Goal: Task Accomplishment & Management: Manage account settings

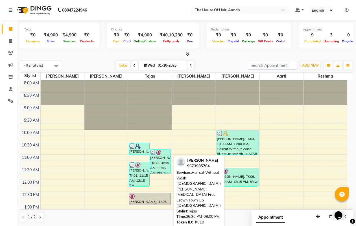
scroll to position [222, 0]
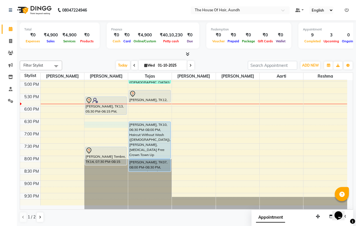
click at [89, 126] on div "8:00 AM 8:30 AM 9:00 AM 9:30 AM 10:00 AM 10:30 AM 11:00 AM 11:30 AM 12:00 PM 12…" at bounding box center [183, 31] width 327 height 347
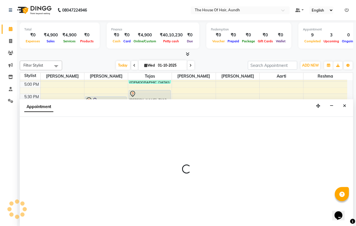
scroll to position [0, 0]
select select "6860"
select select "1110"
select select "tentative"
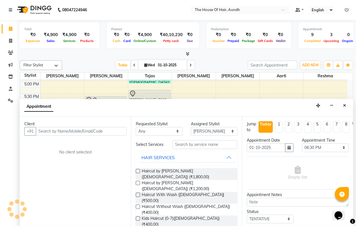
click at [97, 131] on input "text" at bounding box center [81, 131] width 91 height 9
click at [81, 130] on input "text" at bounding box center [81, 131] width 91 height 9
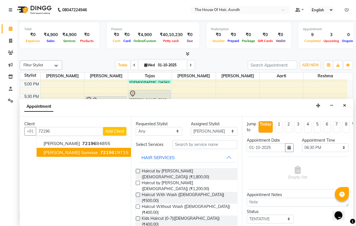
click at [102, 152] on ngb-highlight "72196 19715" at bounding box center [113, 153] width 29 height 6
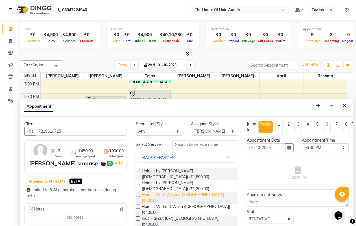
type input "7219619715"
click at [198, 192] on span "Haircut With Wash ([DEMOGRAPHIC_DATA]) (₹500.00)" at bounding box center [187, 198] width 91 height 12
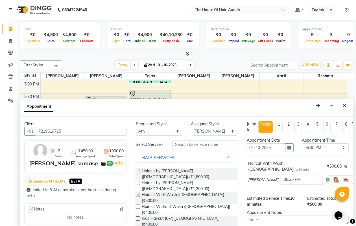
checkbox input "false"
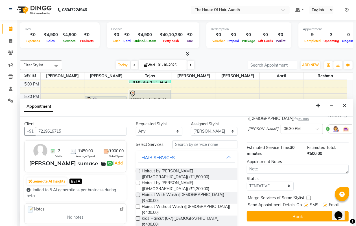
scroll to position [55, 0]
click at [319, 214] on button "Book" at bounding box center [298, 216] width 102 height 10
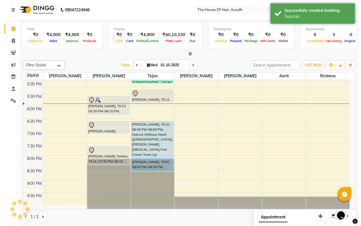
scroll to position [0, 0]
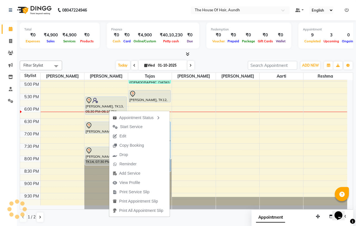
drag, startPoint x: 128, startPoint y: 125, endPoint x: 132, endPoint y: 125, distance: 4.0
click at [131, 125] on span "Start Service" at bounding box center [131, 127] width 23 height 6
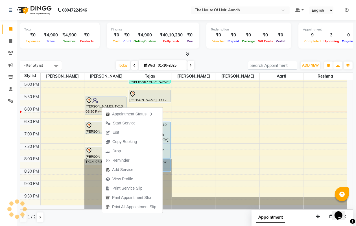
click at [134, 121] on span "Start Service" at bounding box center [124, 123] width 23 height 6
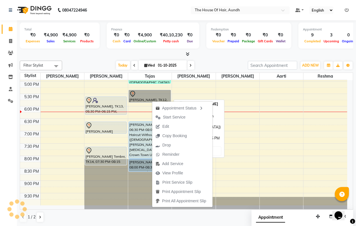
click at [149, 94] on link "[PERSON_NAME], TK12, 05:15 PM-05:45 PM, Haircut With Wash ([DEMOGRAPHIC_DATA])" at bounding box center [150, 96] width 42 height 12
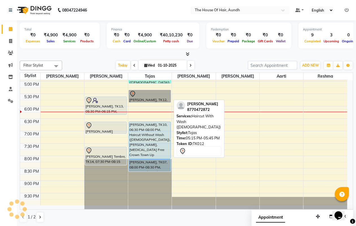
click at [149, 94] on link "[PERSON_NAME], TK12, 05:15 PM-05:45 PM, Haircut With Wash ([DEMOGRAPHIC_DATA])" at bounding box center [150, 96] width 42 height 12
select select "7"
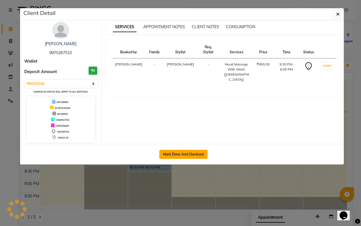
click at [189, 156] on button "Mark Done And Checkout" at bounding box center [183, 154] width 48 height 9
select select "service"
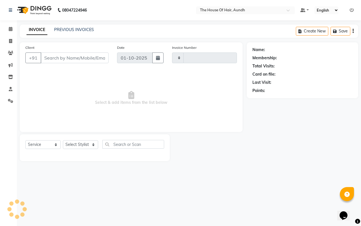
type input "2118"
select select "26"
click at [184, 104] on span "Select & add items from the list below" at bounding box center [131, 98] width 212 height 56
select select "26"
select select "service"
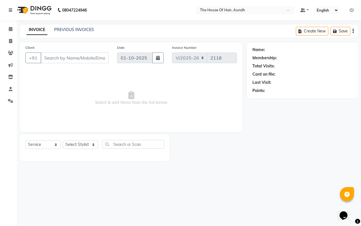
click at [172, 32] on div "INVOICE PREVIOUS INVOICES Create New Save" at bounding box center [189, 31] width 339 height 13
click at [11, 30] on icon at bounding box center [11, 29] width 4 height 4
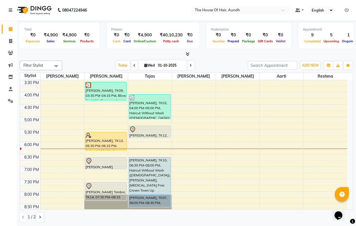
scroll to position [212, 0]
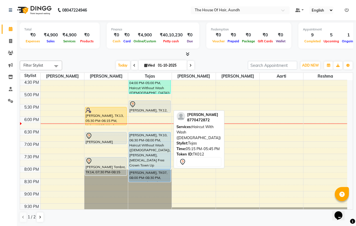
click at [143, 105] on div at bounding box center [149, 104] width 41 height 7
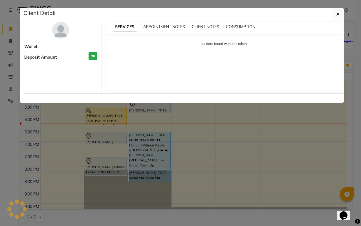
select select "7"
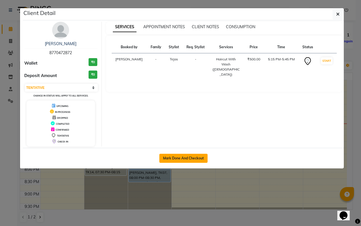
click at [195, 156] on button "Mark Done And Checkout" at bounding box center [183, 158] width 48 height 9
select select "26"
select select "service"
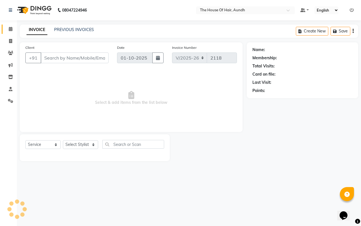
type input "8770472872"
select select "6864"
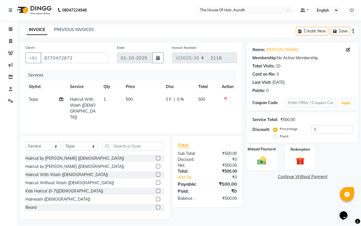
click at [260, 159] on img at bounding box center [262, 160] width 15 height 10
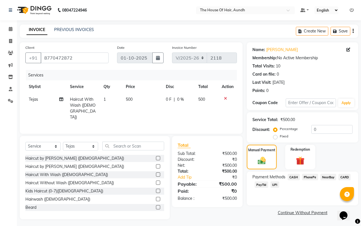
click at [275, 185] on span "UPI" at bounding box center [275, 184] width 9 height 6
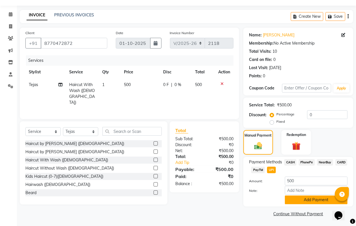
click at [308, 202] on button "Add Payment" at bounding box center [316, 200] width 63 height 9
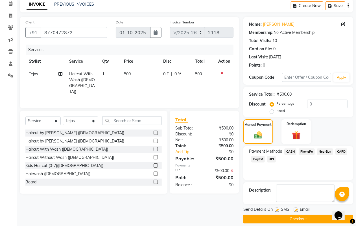
scroll to position [31, 0]
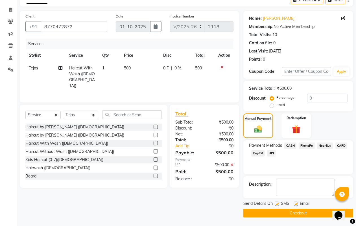
click at [296, 217] on button "Checkout" at bounding box center [298, 213] width 110 height 9
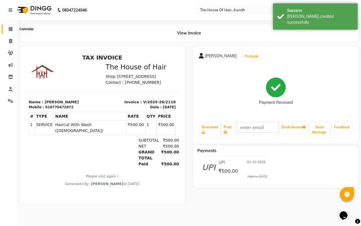
click at [12, 30] on span at bounding box center [11, 29] width 10 height 6
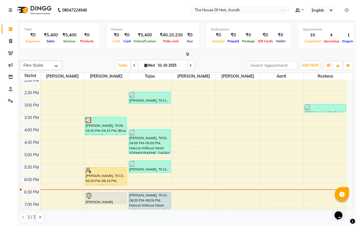
scroll to position [187, 0]
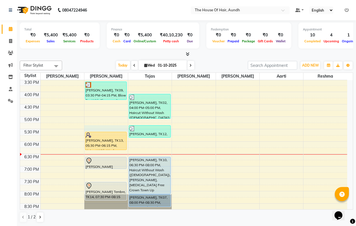
click at [93, 129] on div "8:00 AM 8:30 AM 9:00 AM 9:30 AM 10:00 AM 10:30 AM 11:00 AM 11:30 AM 12:00 PM 12…" at bounding box center [183, 66] width 327 height 347
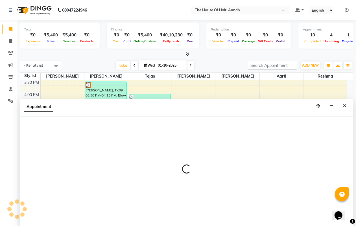
scroll to position [0, 0]
select select "6860"
select select "tentative"
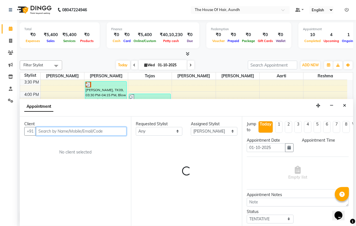
select select "1035"
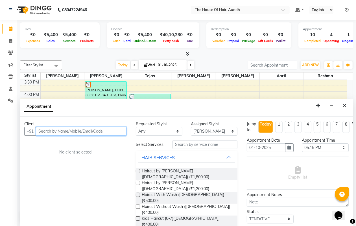
click at [103, 129] on input "text" at bounding box center [81, 131] width 91 height 9
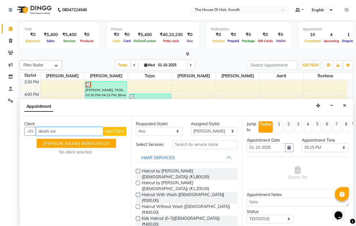
click at [80, 143] on span "[PERSON_NAME]" at bounding box center [61, 144] width 36 height 6
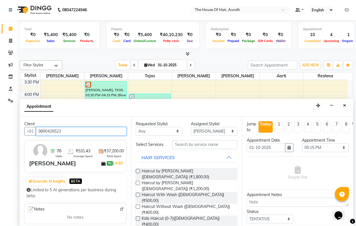
type input "9890426523"
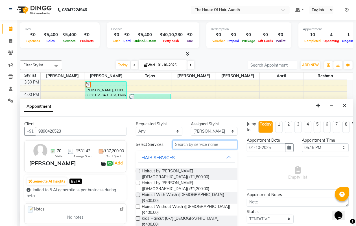
click at [204, 146] on input "text" at bounding box center [204, 144] width 65 height 9
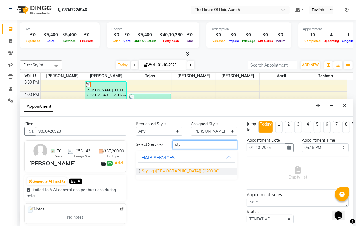
type input "sty"
click at [166, 168] on span "Styling ([DEMOGRAPHIC_DATA]) (₹200.00)" at bounding box center [181, 171] width 78 height 7
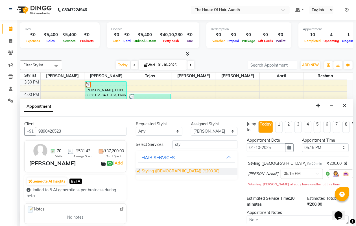
checkbox input "false"
click at [218, 130] on select "Select [PERSON_NAME] [PERSON_NAME] [PERSON_NAME] [PERSON_NAME]" at bounding box center [214, 131] width 47 height 9
select select "26084"
click at [191, 127] on select "Select [PERSON_NAME] [PERSON_NAME] [PERSON_NAME] [PERSON_NAME]" at bounding box center [214, 131] width 47 height 9
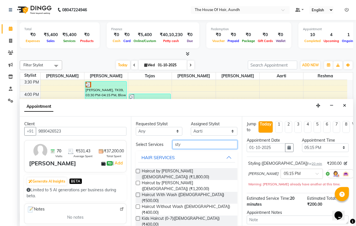
click at [205, 146] on input "sty" at bounding box center [204, 144] width 65 height 9
type input "s"
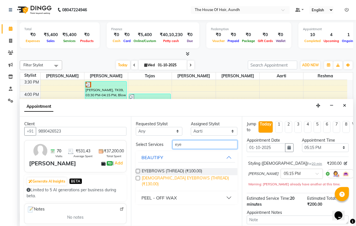
type input "eye"
click at [199, 178] on span "[DEMOGRAPHIC_DATA] EYEBROWS (THREAD) (₹130.00)" at bounding box center [187, 181] width 91 height 12
checkbox input "false"
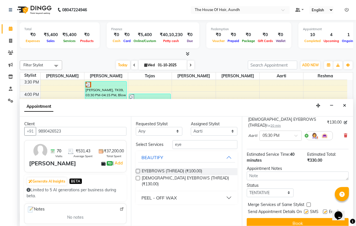
scroll to position [87, 0]
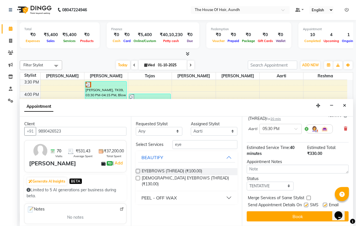
click at [308, 196] on label at bounding box center [309, 198] width 4 height 4
click at [308, 197] on input "checkbox" at bounding box center [309, 199] width 4 height 4
checkbox input "true"
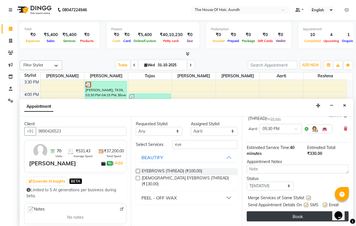
click at [303, 211] on button "Book" at bounding box center [298, 216] width 102 height 10
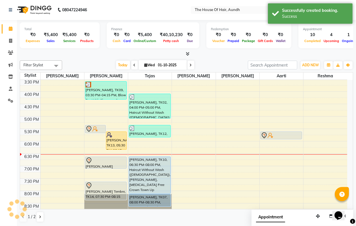
scroll to position [0, 0]
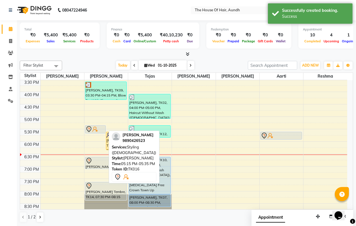
click at [89, 132] on div at bounding box center [95, 133] width 20 height 2
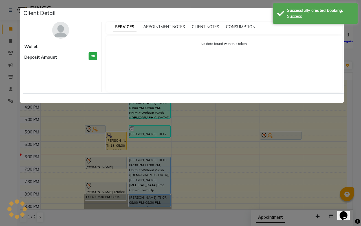
select select "7"
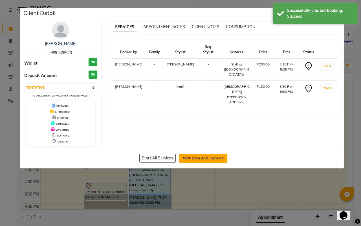
click at [195, 158] on button "Mark Done And Checkout" at bounding box center [203, 158] width 48 height 9
select select "service"
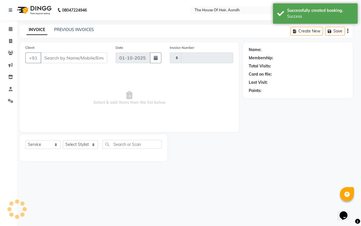
type input "2119"
select select "26"
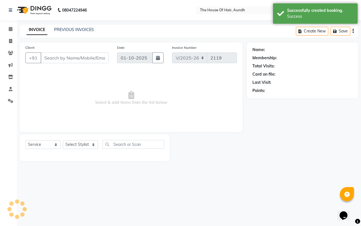
type input "9890426523"
select select "26084"
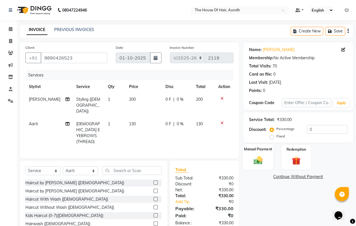
click at [261, 163] on img at bounding box center [258, 160] width 14 height 10
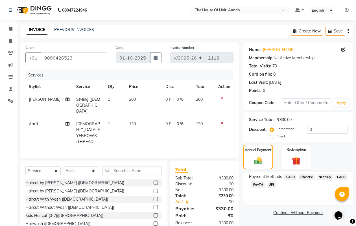
click at [288, 176] on span "CASH" at bounding box center [290, 177] width 12 height 6
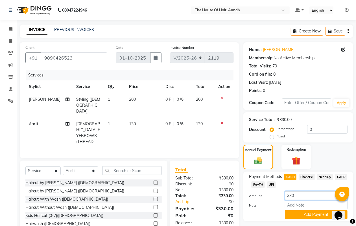
click at [294, 196] on input "330" at bounding box center [316, 195] width 63 height 9
type input "3"
type input "200"
click at [299, 213] on button "Add Payment" at bounding box center [316, 214] width 63 height 9
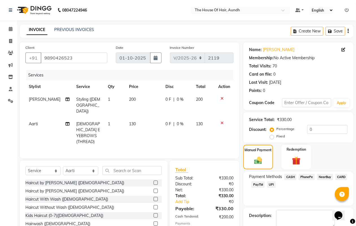
click at [272, 183] on span "UPI" at bounding box center [271, 184] width 9 height 6
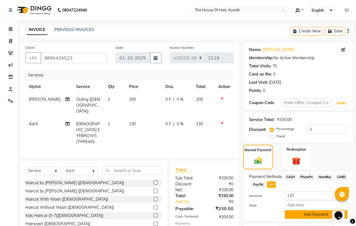
click at [292, 215] on button "Add Payment" at bounding box center [316, 214] width 63 height 9
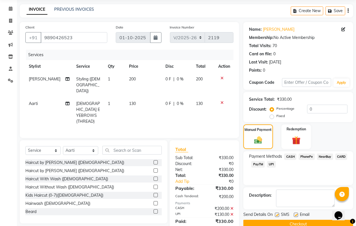
scroll to position [31, 0]
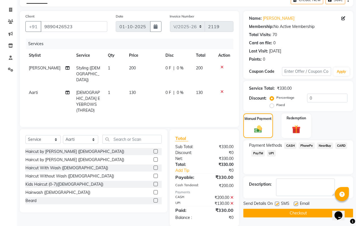
click at [294, 215] on button "Checkout" at bounding box center [298, 213] width 110 height 9
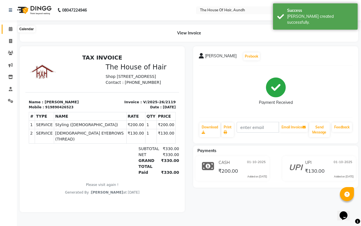
click at [9, 30] on icon at bounding box center [11, 29] width 4 height 4
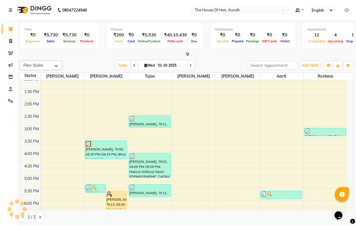
scroll to position [212, 0]
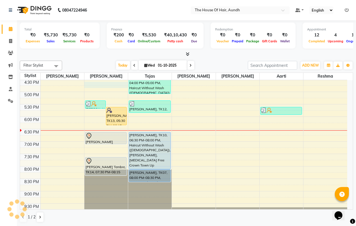
click at [95, 83] on div "8:00 AM 8:30 AM 9:00 AM 9:30 AM 10:00 AM 10:30 AM 11:00 AM 11:30 AM 12:00 PM 12…" at bounding box center [183, 41] width 327 height 347
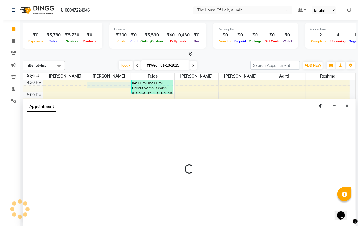
scroll to position [0, 0]
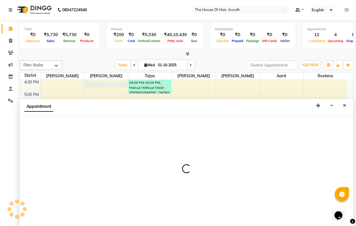
select select "6860"
select select "990"
select select "tentative"
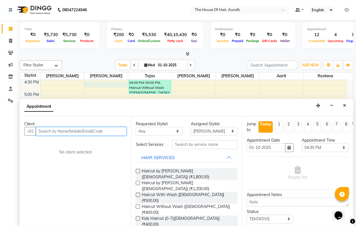
click at [73, 131] on input "text" at bounding box center [81, 131] width 91 height 9
type input "3"
type input "9356426070"
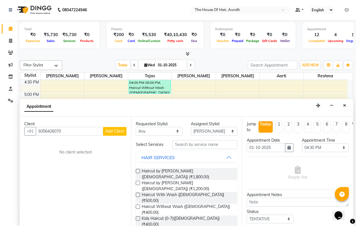
click at [120, 132] on span "Add Client" at bounding box center [114, 131] width 19 height 5
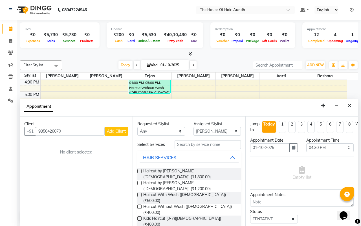
select select "22"
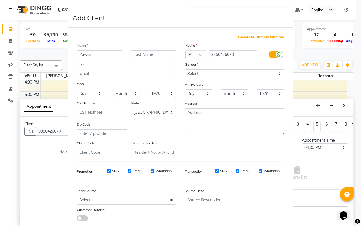
type input "Pawar"
click at [201, 75] on select "Select [DEMOGRAPHIC_DATA] [DEMOGRAPHIC_DATA] Other Prefer Not To Say" at bounding box center [235, 73] width 100 height 9
select select "[DEMOGRAPHIC_DATA]"
click at [185, 69] on select "Select [DEMOGRAPHIC_DATA] [DEMOGRAPHIC_DATA] Other Prefer Not To Say" at bounding box center [235, 73] width 100 height 9
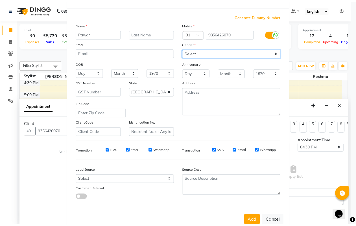
scroll to position [32, 0]
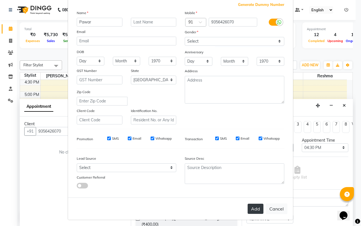
click at [248, 205] on button "Add" at bounding box center [256, 209] width 16 height 10
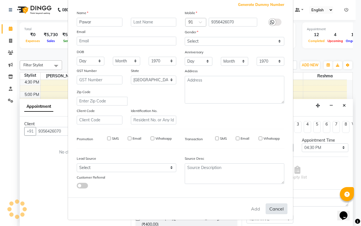
select select
select select "null"
select select
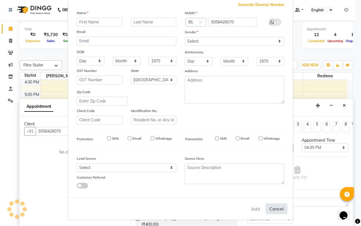
select select
checkbox input "false"
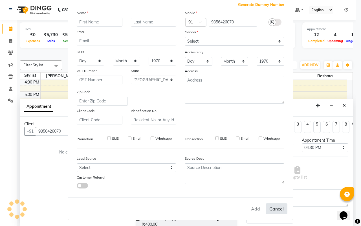
checkbox input "false"
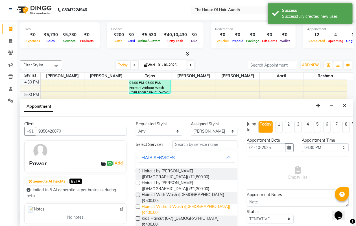
click at [195, 204] on span "Haircut Without Wash ([DEMOGRAPHIC_DATA]) (₹400.00)" at bounding box center [187, 210] width 91 height 12
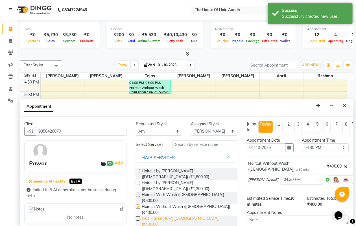
checkbox input "false"
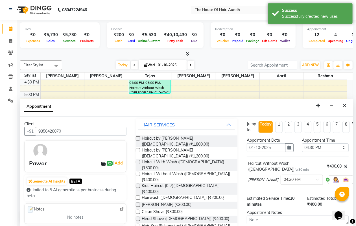
scroll to position [71, 0]
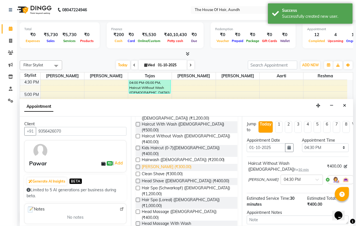
click at [161, 164] on span "[PERSON_NAME] (₹300.00)" at bounding box center [167, 167] width 50 height 7
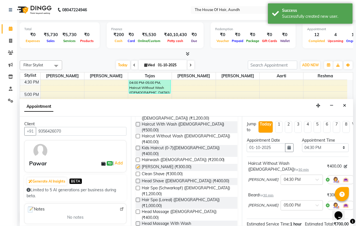
checkbox input "false"
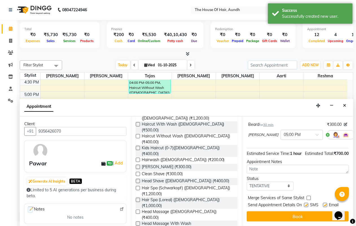
scroll to position [81, 0]
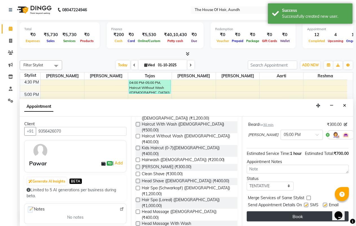
drag, startPoint x: 308, startPoint y: 189, endPoint x: 296, endPoint y: 215, distance: 28.7
click at [308, 196] on label at bounding box center [309, 198] width 4 height 4
click at [308, 197] on input "checkbox" at bounding box center [309, 199] width 4 height 4
checkbox input "true"
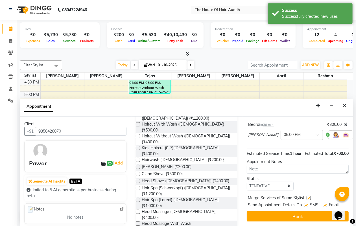
click at [297, 215] on button "Book" at bounding box center [298, 216] width 102 height 10
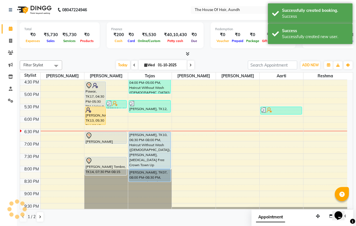
scroll to position [0, 0]
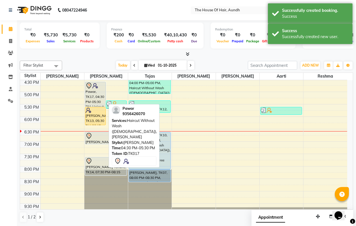
click at [94, 93] on div "Pawar, TK17, 04:30 PM-05:30 PM, Haircut Without Wash ([DEMOGRAPHIC_DATA]),[PERS…" at bounding box center [95, 94] width 20 height 24
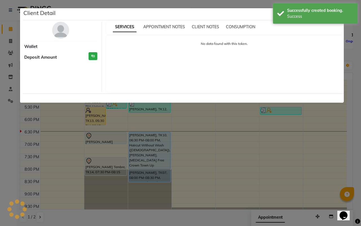
select select "7"
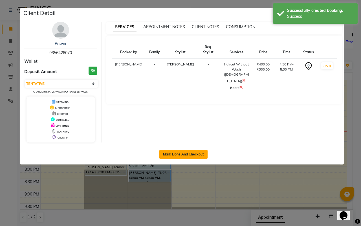
click at [192, 153] on button "Mark Done And Checkout" at bounding box center [183, 154] width 48 height 9
select select "service"
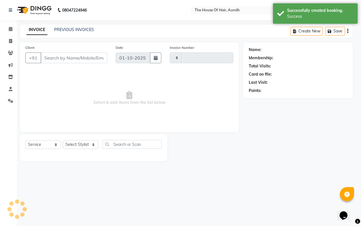
type input "2120"
select select "26"
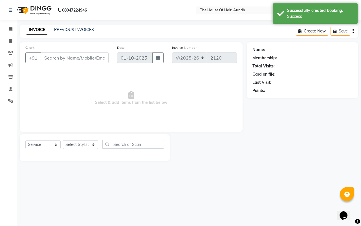
type input "9356426070"
select select "6860"
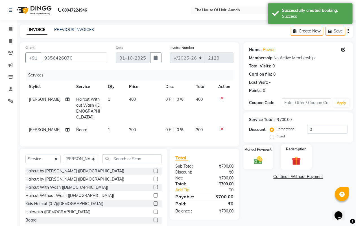
drag, startPoint x: 271, startPoint y: 161, endPoint x: 283, endPoint y: 158, distance: 11.6
click at [272, 160] on div "Manual Payment" at bounding box center [258, 157] width 30 height 25
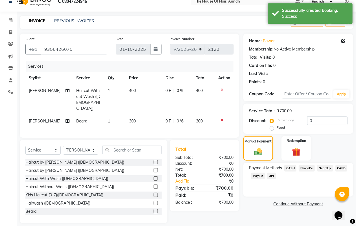
scroll to position [13, 0]
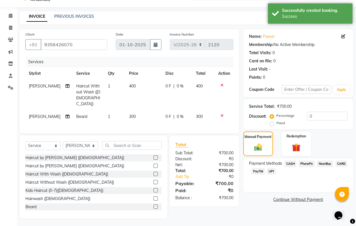
click at [273, 171] on span "UPI" at bounding box center [271, 171] width 9 height 6
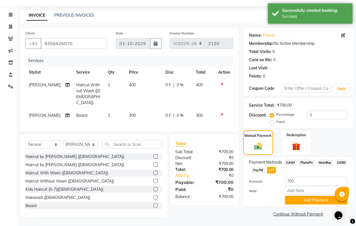
scroll to position [15, 0]
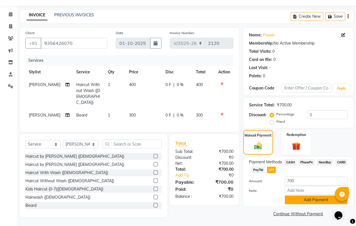
click at [304, 200] on button "Add Payment" at bounding box center [316, 200] width 63 height 9
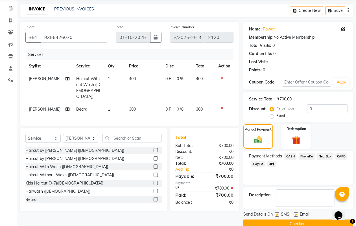
scroll to position [31, 0]
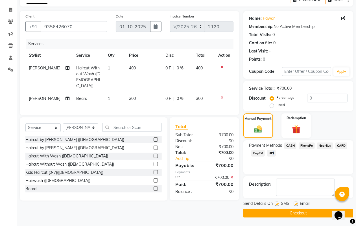
click at [307, 215] on button "Checkout" at bounding box center [298, 213] width 110 height 9
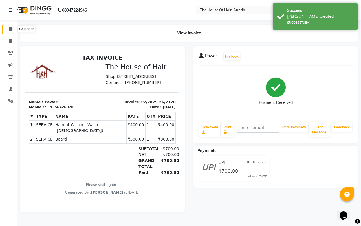
click at [10, 30] on icon at bounding box center [11, 29] width 4 height 4
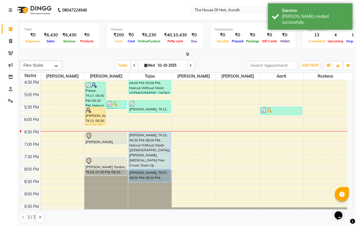
scroll to position [222, 0]
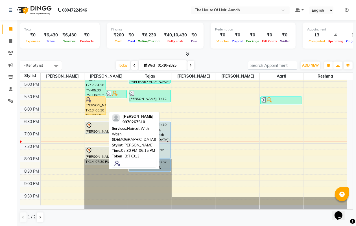
click at [95, 108] on div "[PERSON_NAME], TK13, 05:30 PM-06:15 PM, Haircut With Wash ([DEMOGRAPHIC_DATA])" at bounding box center [95, 106] width 20 height 18
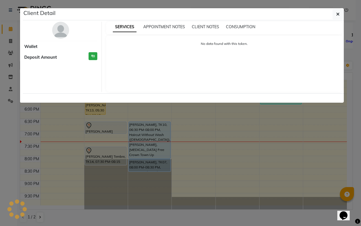
select select "1"
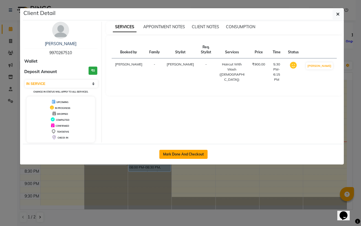
click at [178, 154] on button "Mark Done And Checkout" at bounding box center [183, 154] width 48 height 9
select select "service"
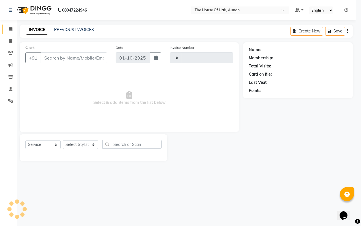
type input "2121"
select select "26"
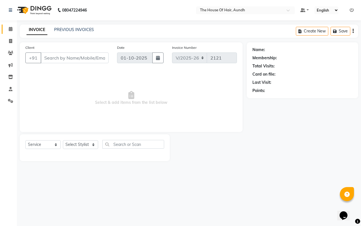
type input "9970267510"
select select "6860"
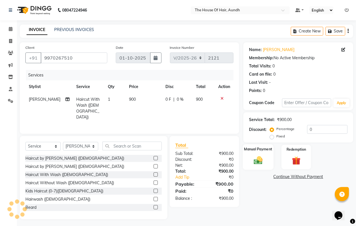
click at [259, 153] on div "Manual Payment" at bounding box center [258, 157] width 31 height 26
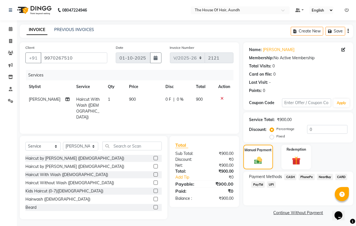
click at [272, 183] on span "UPI" at bounding box center [271, 184] width 9 height 6
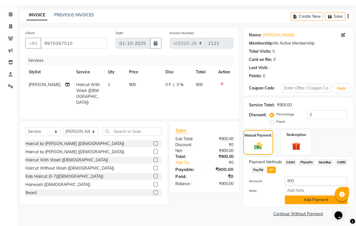
click at [310, 202] on button "Add Payment" at bounding box center [316, 200] width 63 height 9
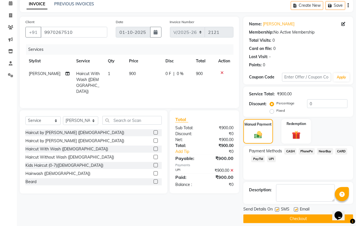
scroll to position [31, 0]
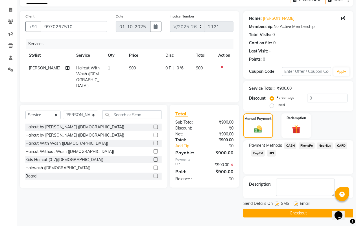
click at [307, 214] on button "Checkout" at bounding box center [298, 213] width 110 height 9
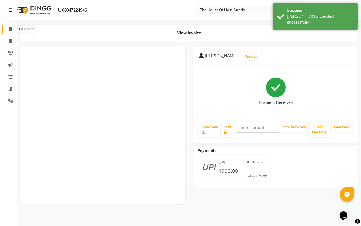
click at [9, 29] on icon at bounding box center [11, 29] width 4 height 4
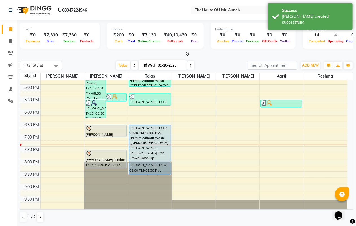
scroll to position [222, 0]
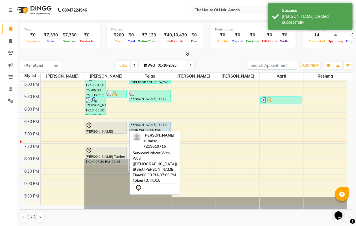
click at [109, 124] on div at bounding box center [106, 125] width 41 height 7
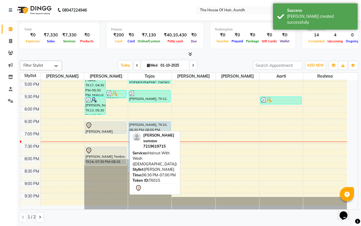
select select "7"
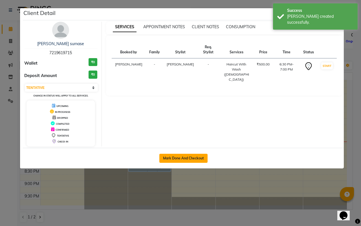
click at [169, 156] on button "Mark Done And Checkout" at bounding box center [183, 158] width 48 height 9
select select "26"
select select "service"
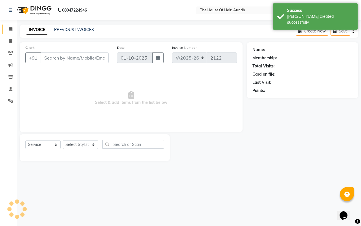
type input "7219619715"
select select "6860"
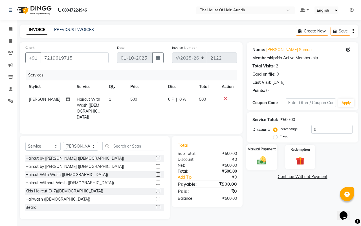
click at [272, 160] on div "Manual Payment" at bounding box center [261, 157] width 31 height 26
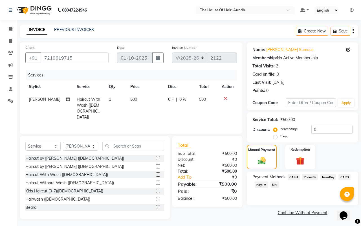
click at [276, 184] on span "UPI" at bounding box center [275, 184] width 9 height 6
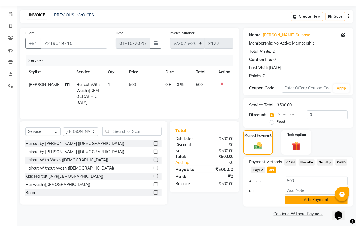
click at [308, 200] on button "Add Payment" at bounding box center [316, 200] width 63 height 9
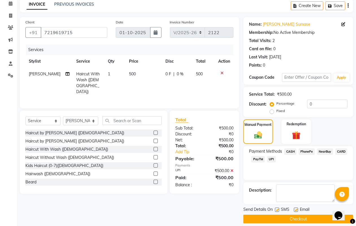
scroll to position [31, 0]
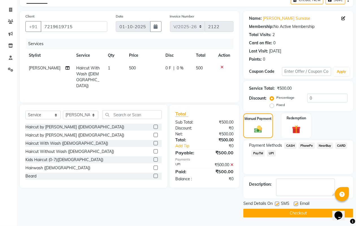
click at [312, 216] on button "Checkout" at bounding box center [298, 213] width 110 height 9
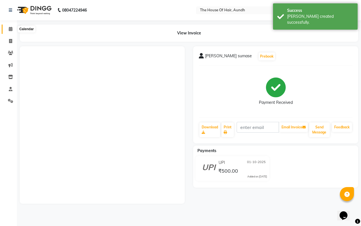
click at [9, 32] on span at bounding box center [11, 29] width 10 height 6
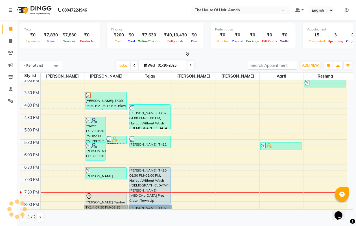
scroll to position [212, 0]
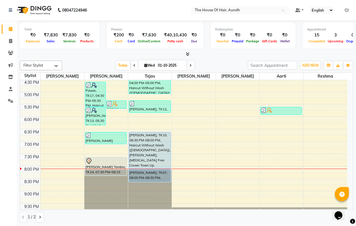
click at [100, 147] on div "8:00 AM 8:30 AM 9:00 AM 9:30 AM 10:00 AM 10:30 AM 11:00 AM 11:30 AM 12:00 PM 12…" at bounding box center [183, 41] width 327 height 347
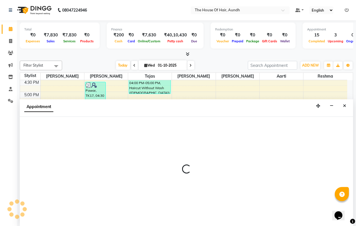
scroll to position [0, 0]
select select "6860"
select select "tentative"
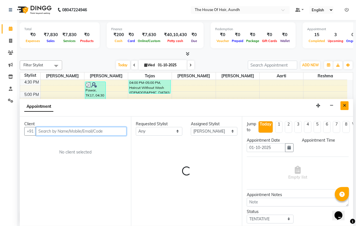
select select "1140"
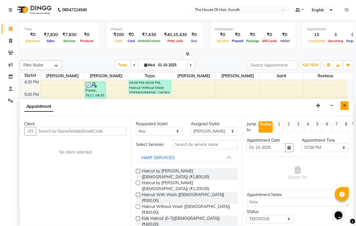
click at [342, 104] on button "Close" at bounding box center [344, 105] width 8 height 9
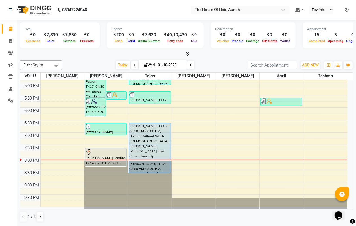
scroll to position [222, 0]
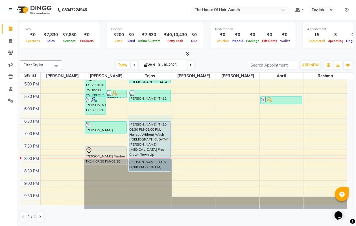
click at [159, 116] on div "8:00 AM 8:30 AM 9:00 AM 9:30 AM 10:00 AM 10:30 AM 11:00 AM 11:30 AM 12:00 PM 12…" at bounding box center [183, 31] width 327 height 347
select select "6864"
select select "1095"
select select "tentative"
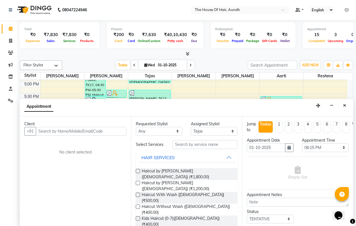
click at [115, 132] on input "text" at bounding box center [81, 131] width 91 height 9
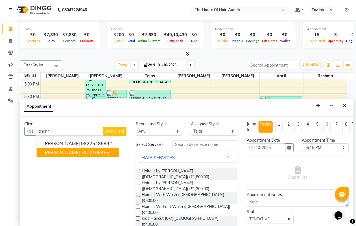
click at [106, 150] on ngb-highlight "7972166455" at bounding box center [95, 153] width 28 height 6
type input "7972166455"
click at [106, 150] on div "No client selected" at bounding box center [75, 152] width 75 height 6
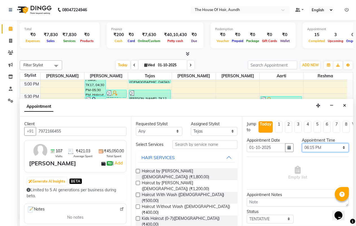
click at [307, 146] on select "Select 09:00 AM 09:15 AM 09:30 AM 09:45 AM 10:00 AM 10:15 AM 10:30 AM 10:45 AM …" at bounding box center [325, 147] width 47 height 9
select select "1170"
click at [302, 143] on select "Select 09:00 AM 09:15 AM 09:30 AM 09:45 AM 10:00 AM 10:15 AM 10:30 AM 10:45 AM …" at bounding box center [325, 147] width 47 height 9
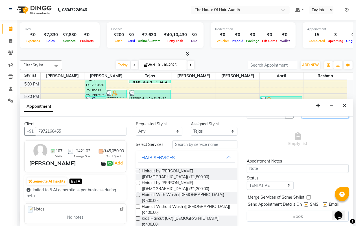
scroll to position [44, 0]
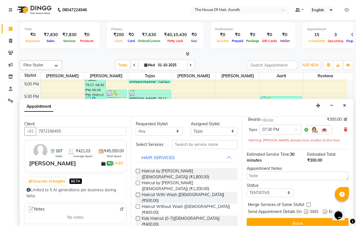
checkbox input "false"
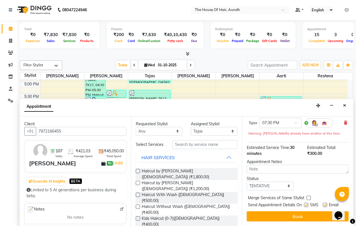
scroll to position [61, 0]
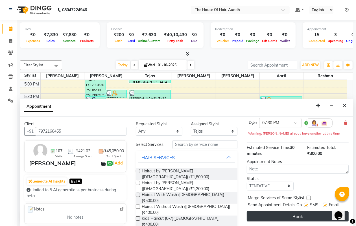
click at [305, 215] on button "Book" at bounding box center [298, 216] width 102 height 10
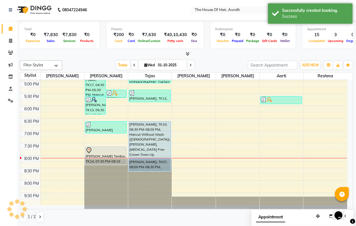
scroll to position [0, 0]
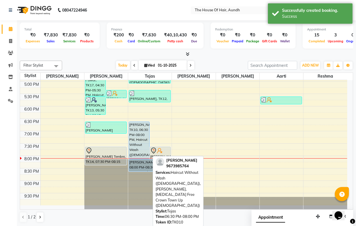
click at [130, 136] on div "[PERSON_NAME], TK10, 06:30 PM-08:00 PM, Haircut Without Wash ([DEMOGRAPHIC_DATA…" at bounding box center [139, 140] width 20 height 37
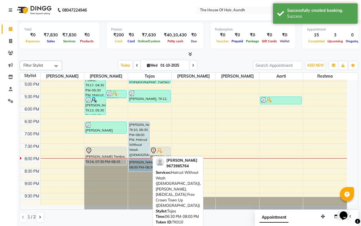
select select "5"
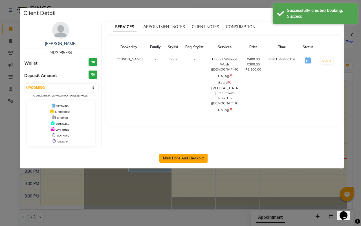
click at [195, 158] on button "Mark Done And Checkout" at bounding box center [183, 158] width 48 height 9
select select "service"
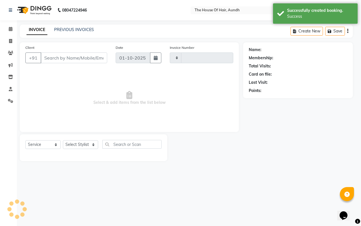
type input "2123"
select select "26"
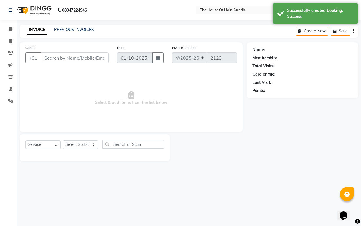
type input "9673985764"
select select "6864"
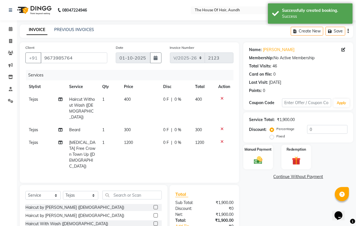
click at [220, 140] on icon at bounding box center [221, 142] width 3 height 4
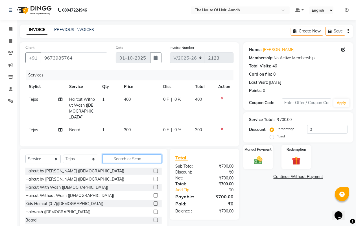
click at [123, 156] on input "text" at bounding box center [131, 158] width 59 height 9
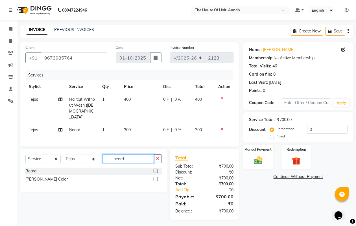
type input "beard"
click at [156, 178] on label at bounding box center [156, 179] width 4 height 4
click at [156, 178] on input "checkbox" at bounding box center [156, 180] width 4 height 4
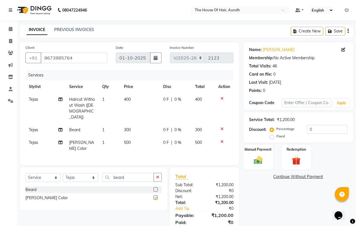
checkbox input "false"
click at [262, 157] on img at bounding box center [258, 160] width 14 height 10
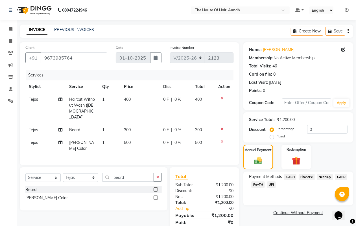
click at [273, 183] on span "UPI" at bounding box center [271, 184] width 9 height 6
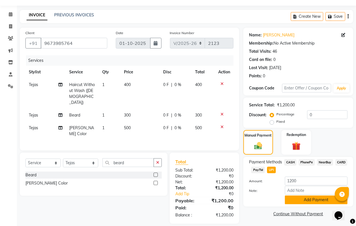
click at [308, 203] on button "Add Payment" at bounding box center [316, 200] width 63 height 9
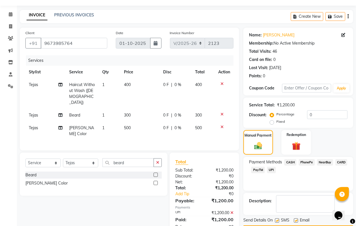
scroll to position [31, 0]
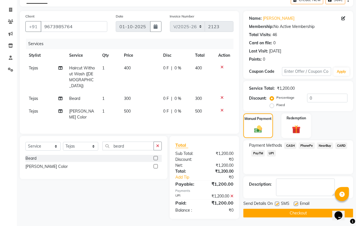
click at [304, 212] on button "Checkout" at bounding box center [298, 213] width 110 height 9
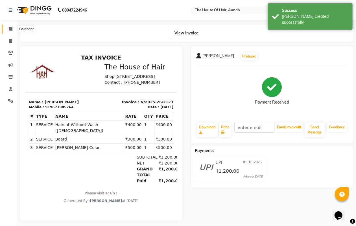
click at [12, 30] on icon at bounding box center [11, 29] width 4 height 4
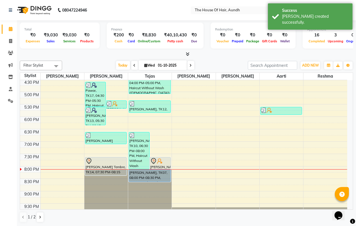
scroll to position [222, 0]
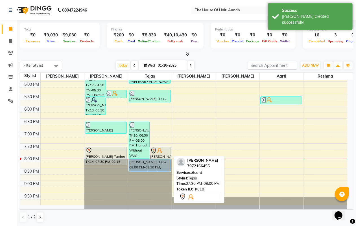
click at [167, 148] on div at bounding box center [160, 150] width 20 height 7
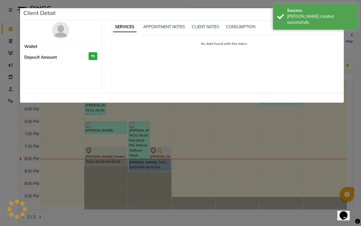
select select "7"
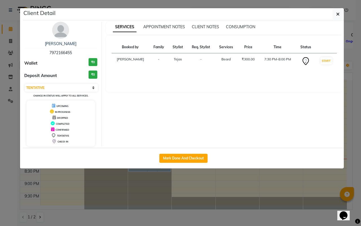
click at [177, 153] on div "Mark Done And Checkout" at bounding box center [183, 158] width 321 height 21
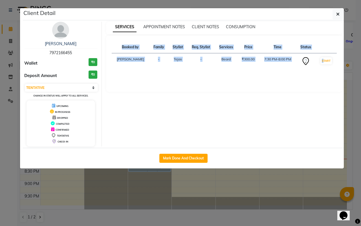
click at [178, 153] on div "Mark Done And Checkout" at bounding box center [183, 158] width 321 height 21
click at [181, 159] on button "Mark Done And Checkout" at bounding box center [183, 158] width 48 height 9
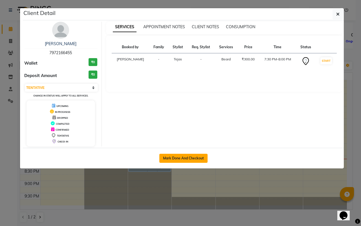
select select "26"
select select "service"
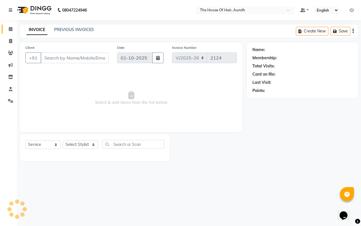
type input "7972166455"
select select "6864"
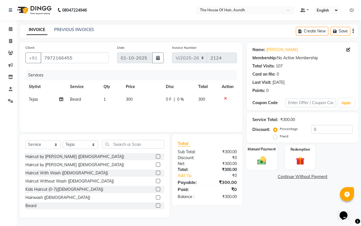
click at [275, 165] on div "Manual Payment" at bounding box center [261, 157] width 31 height 26
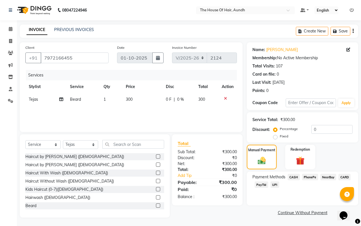
click at [275, 183] on span "UPI" at bounding box center [275, 184] width 9 height 6
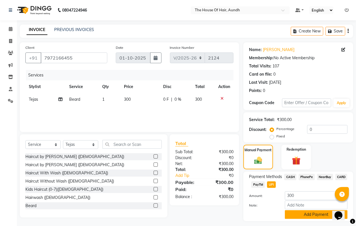
scroll to position [15, 0]
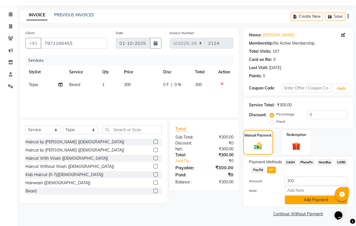
click at [305, 202] on button "Add Payment" at bounding box center [316, 200] width 63 height 9
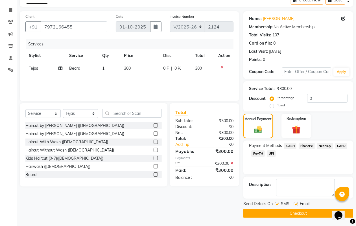
scroll to position [31, 0]
click at [294, 208] on div "Send Details On SMS Email Checkout" at bounding box center [298, 209] width 110 height 17
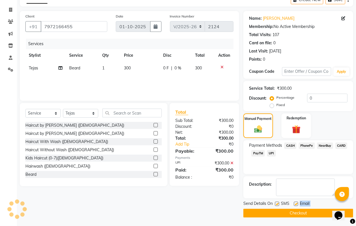
click at [294, 209] on button "Checkout" at bounding box center [298, 213] width 110 height 9
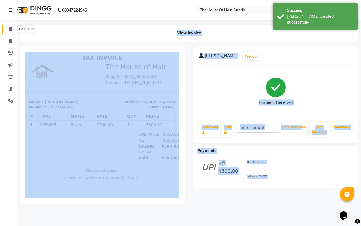
click at [11, 30] on icon at bounding box center [11, 29] width 4 height 4
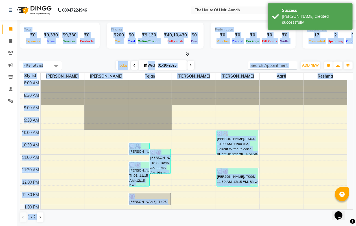
click at [59, 52] on div at bounding box center [186, 54] width 333 height 6
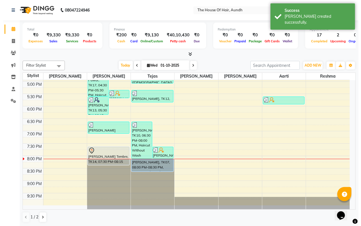
scroll to position [0, 0]
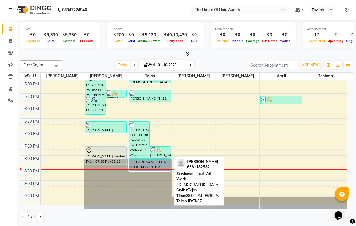
click at [143, 165] on div "[PERSON_NAME], TK07, 08:00 PM-08:30 PM, Haircut With Wash ([DEMOGRAPHIC_DATA])" at bounding box center [149, 165] width 41 height 12
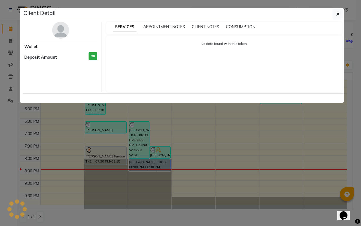
click at [166, 163] on ngb-modal-window "Client Detail Wallet Deposit Amount ₹0 SERVICES APPOINTMENT NOTES CLIENT NOTES …" at bounding box center [180, 113] width 361 height 226
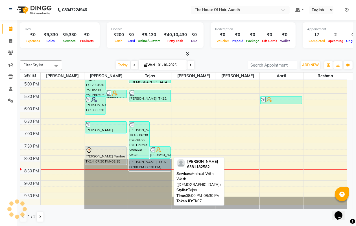
click at [158, 161] on div "[PERSON_NAME], TK07, 08:00 PM-08:30 PM, Haircut With Wash ([DEMOGRAPHIC_DATA])" at bounding box center [149, 165] width 41 height 12
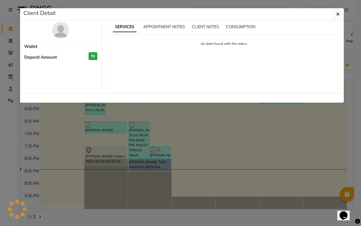
select select "5"
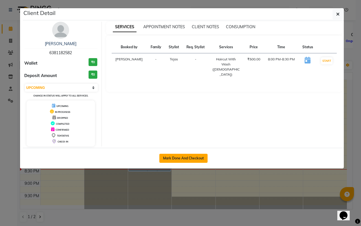
click at [194, 158] on button "Mark Done And Checkout" at bounding box center [183, 158] width 48 height 9
select select "26"
select select "service"
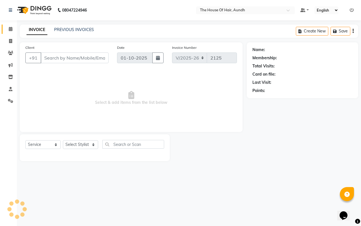
type input "6381182582"
select select "6864"
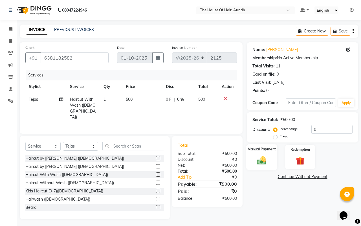
click at [258, 168] on div "Manual Payment" at bounding box center [261, 157] width 31 height 26
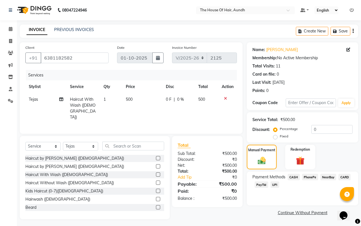
click at [274, 185] on span "UPI" at bounding box center [275, 184] width 9 height 6
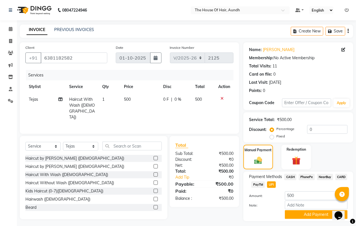
scroll to position [15, 0]
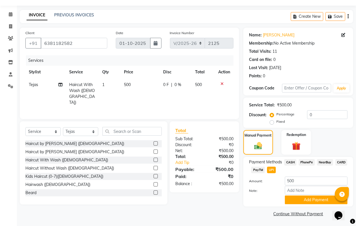
drag, startPoint x: 312, startPoint y: 203, endPoint x: 305, endPoint y: 206, distance: 8.0
click at [310, 204] on div "Payment Methods CASH PhonePe NearBuy CARD PayTM UPI Amount: 500 Note: Add Payme…" at bounding box center [298, 182] width 110 height 50
click at [303, 203] on button "Add Payment" at bounding box center [316, 200] width 63 height 9
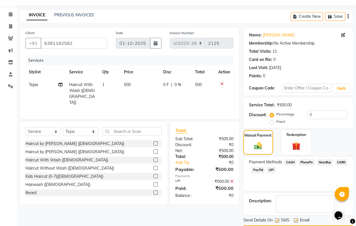
scroll to position [31, 0]
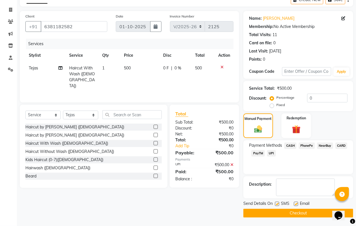
click at [308, 215] on button "Checkout" at bounding box center [298, 213] width 110 height 9
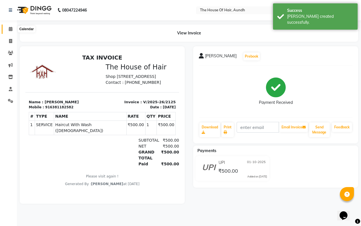
click at [9, 30] on icon at bounding box center [11, 29] width 4 height 4
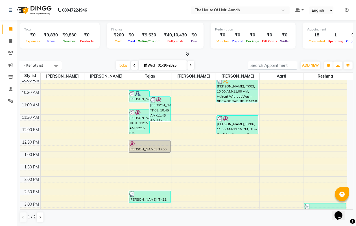
scroll to position [46, 0]
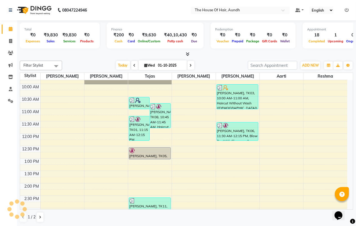
click at [97, 57] on div at bounding box center [186, 54] width 333 height 6
click at [105, 61] on div "[DATE] [DATE]" at bounding box center [155, 65] width 180 height 8
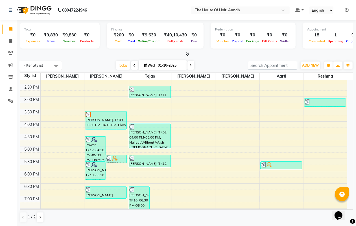
scroll to position [176, 0]
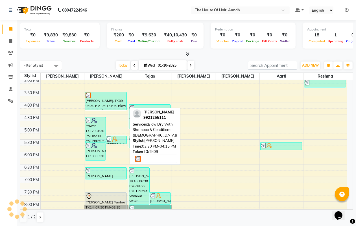
click at [110, 101] on div "[PERSON_NAME], TK09, 03:30 PM-04:15 PM, Blow Dry With Shampoo & Conditioner ([D…" at bounding box center [105, 101] width 41 height 18
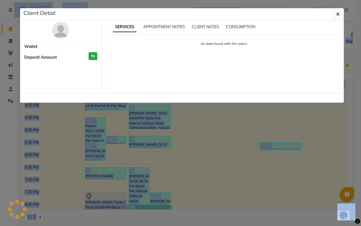
select select "3"
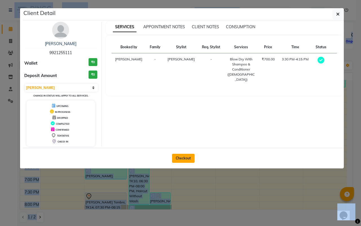
click at [188, 158] on button "Checkout" at bounding box center [183, 158] width 23 height 9
select select "service"
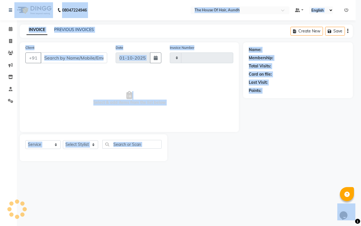
type input "2126"
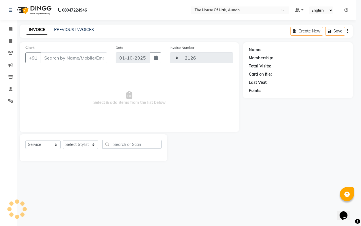
select select "26"
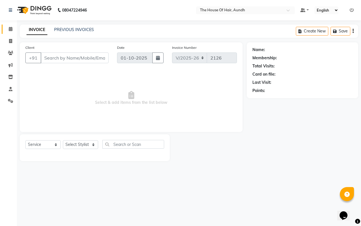
type input "9921255111"
select select "6860"
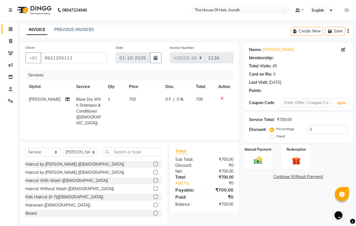
select select "1: Object"
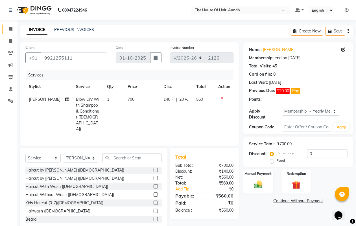
type input "20"
click at [81, 154] on select "Select Stylist [PERSON_NAME] [PERSON_NAME] [PERSON_NAME] [PERSON_NAME]" at bounding box center [80, 158] width 35 height 9
select select "26084"
click at [63, 154] on select "Select Stylist [PERSON_NAME] [PERSON_NAME] [PERSON_NAME] [PERSON_NAME]" at bounding box center [80, 158] width 35 height 9
drag, startPoint x: 131, startPoint y: 152, endPoint x: 131, endPoint y: 148, distance: 4.0
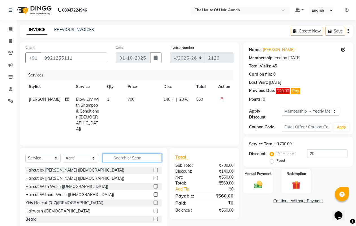
click at [131, 154] on input "text" at bounding box center [131, 158] width 59 height 9
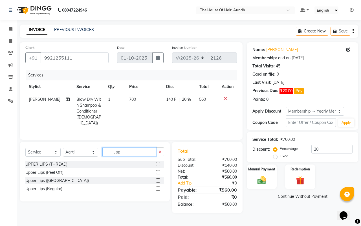
type input "upp"
drag, startPoint x: 160, startPoint y: 161, endPoint x: 157, endPoint y: 157, distance: 5.1
click at [160, 161] on div at bounding box center [160, 164] width 8 height 7
click at [158, 163] on label at bounding box center [158, 164] width 4 height 4
click at [158, 163] on input "checkbox" at bounding box center [158, 165] width 4 height 4
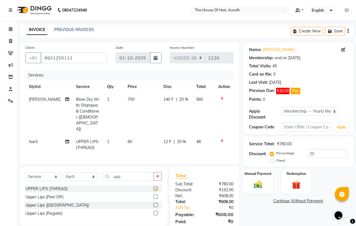
checkbox input "false"
click at [260, 185] on img at bounding box center [258, 185] width 14 height 10
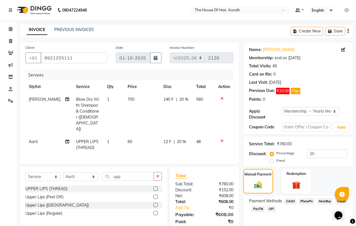
scroll to position [23, 0]
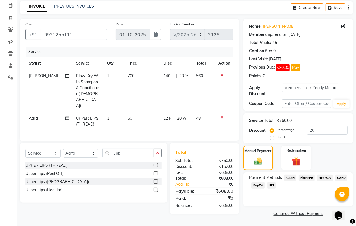
click at [287, 177] on span "CASH" at bounding box center [290, 178] width 12 height 6
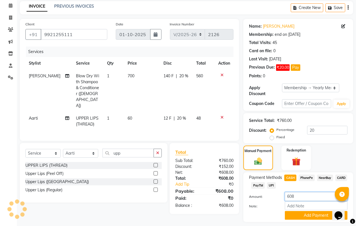
drag, startPoint x: 300, startPoint y: 193, endPoint x: 303, endPoint y: 198, distance: 5.8
click at [301, 196] on input "608" at bounding box center [316, 196] width 63 height 9
type input "6"
type input "500"
click at [309, 215] on button "Add Payment" at bounding box center [316, 215] width 63 height 9
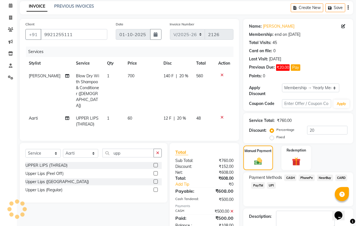
scroll to position [56, 0]
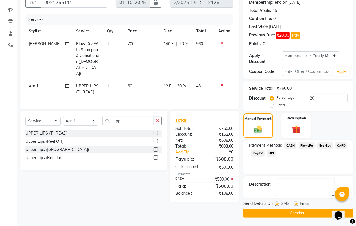
click at [299, 213] on button "Checkout" at bounding box center [298, 213] width 110 height 9
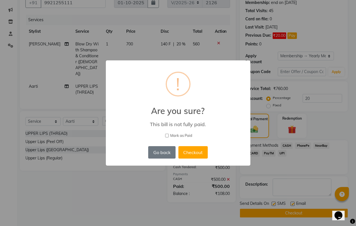
scroll to position [51, 0]
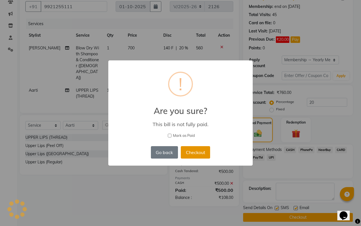
click at [191, 153] on button "Checkout" at bounding box center [195, 152] width 29 height 12
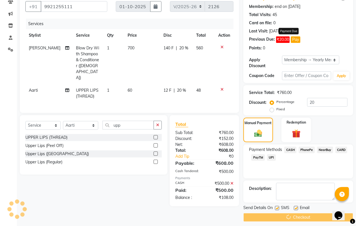
click at [281, 38] on span "₹20.00" at bounding box center [283, 39] width 14 height 6
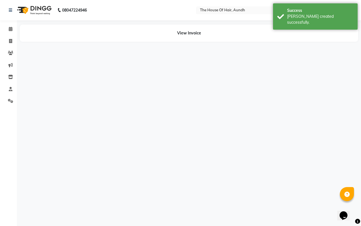
click at [283, 40] on div "View Invoice" at bounding box center [189, 33] width 339 height 17
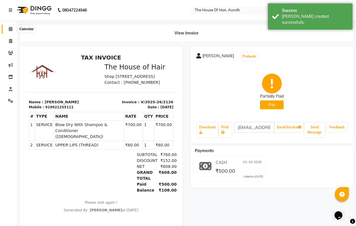
click at [12, 29] on icon at bounding box center [11, 29] width 4 height 4
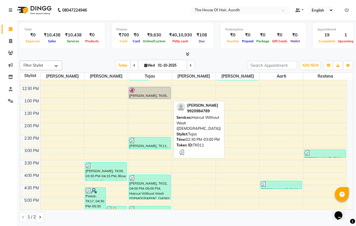
scroll to position [81, 0]
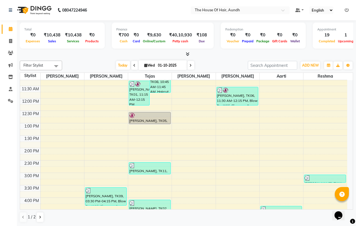
click at [191, 67] on icon at bounding box center [191, 65] width 2 height 3
type input "02-10-2025"
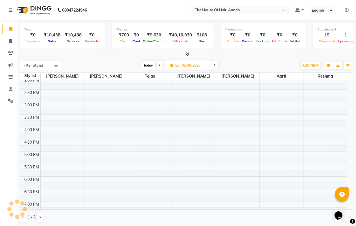
scroll to position [117, 0]
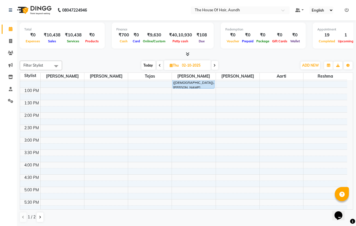
click at [237, 62] on div "Today Thu 02-10-2025" at bounding box center [179, 65] width 229 height 8
click at [106, 167] on div "8:00 AM 8:30 AM 9:00 AM 9:30 AM 10:00 AM 10:30 AM 11:00 AM 11:30 AM 12:00 PM 12…" at bounding box center [183, 137] width 327 height 347
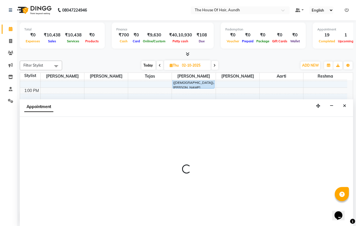
scroll to position [0, 0]
select select "6860"
select select "tentative"
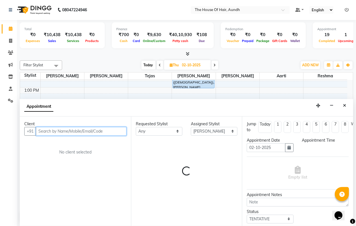
select select "960"
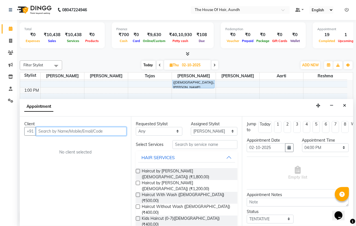
click at [86, 130] on input "text" at bounding box center [81, 131] width 91 height 9
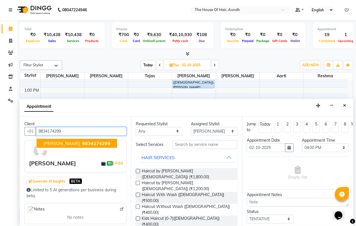
click at [99, 143] on span "9834174299" at bounding box center [96, 144] width 28 height 6
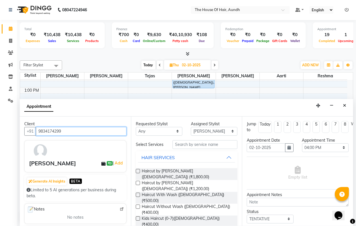
type input "9834174299"
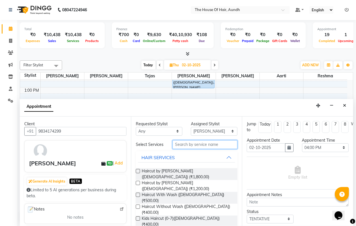
click at [198, 147] on input "text" at bounding box center [204, 144] width 65 height 9
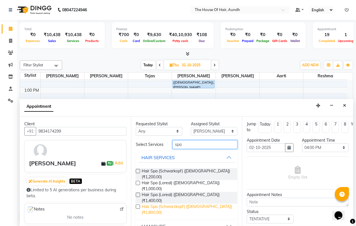
type input "spa"
click at [201, 204] on span "Hair Spa (Schwarzkopf) ([DEMOGRAPHIC_DATA]) (₹1,800.00)" at bounding box center [187, 210] width 91 height 12
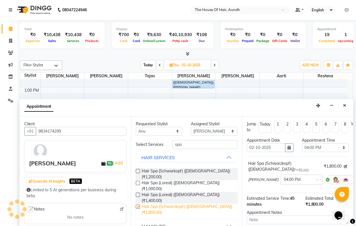
checkbox input "false"
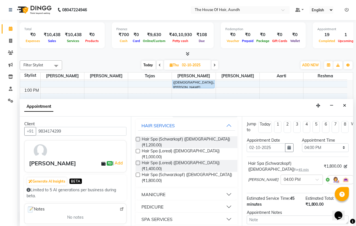
scroll to position [0, 0]
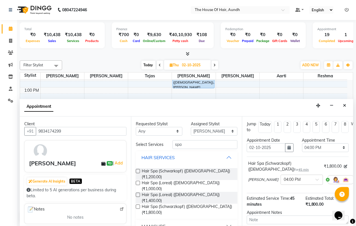
click at [167, 159] on div "HAIR SERVICES" at bounding box center [157, 157] width 33 height 7
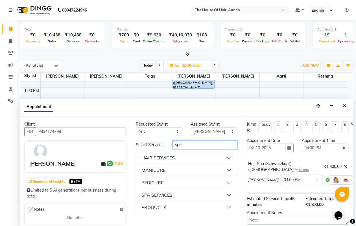
click at [192, 146] on input "spa" at bounding box center [204, 145] width 65 height 9
type input "s"
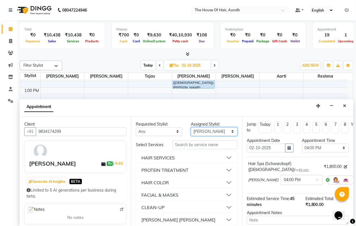
click at [204, 130] on select "Select [PERSON_NAME] [PERSON_NAME] [PERSON_NAME] [PERSON_NAME]" at bounding box center [214, 131] width 47 height 9
click at [185, 146] on input "text" at bounding box center [204, 145] width 65 height 9
click at [162, 186] on div "HAIR COLOR" at bounding box center [154, 182] width 27 height 7
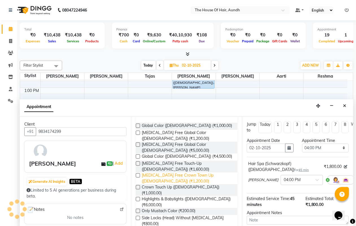
scroll to position [106, 0]
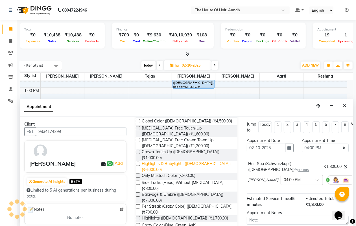
click at [204, 161] on span "Highlights & Babylights ([DEMOGRAPHIC_DATA]) (₹6,000.00)" at bounding box center [187, 167] width 91 height 12
checkbox input "false"
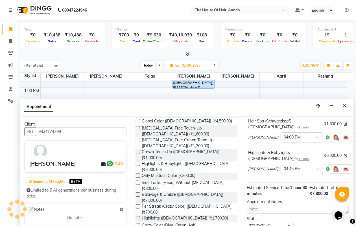
scroll to position [93, 0]
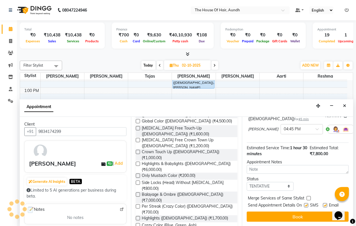
click at [308, 196] on label at bounding box center [309, 198] width 4 height 4
click at [308, 197] on input "checkbox" at bounding box center [309, 199] width 4 height 4
checkbox input "true"
click at [309, 213] on button "Book" at bounding box center [298, 217] width 102 height 10
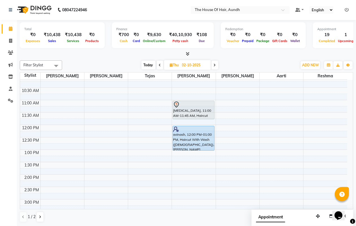
scroll to position [46, 0]
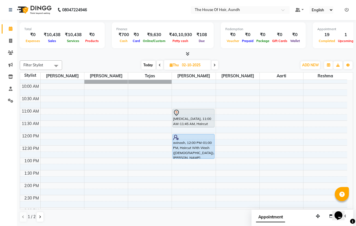
click at [146, 66] on span "Today" at bounding box center [148, 65] width 14 height 9
type input "01-10-2025"
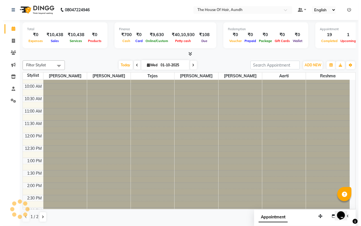
scroll to position [222, 0]
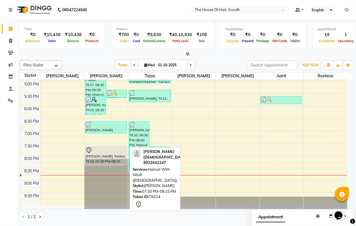
click at [104, 152] on div at bounding box center [106, 150] width 41 height 7
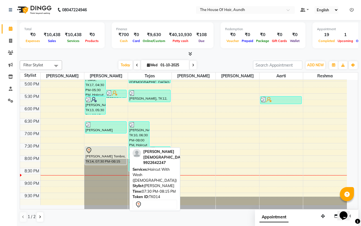
select select "7"
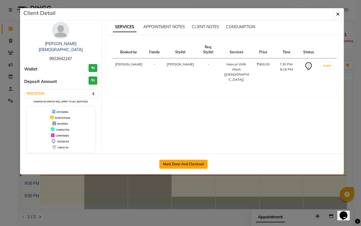
click at [170, 160] on button "Mark Done And Checkout" at bounding box center [183, 164] width 48 height 9
select select "26"
select select "service"
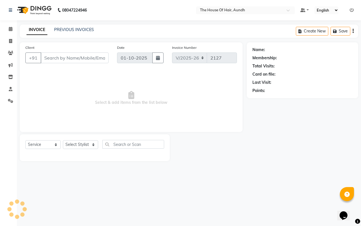
type input "9922642247"
select select "6860"
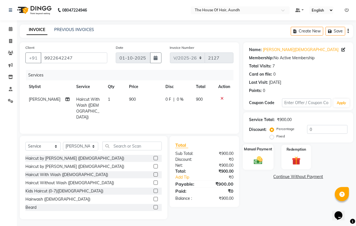
click at [264, 162] on img at bounding box center [258, 160] width 14 height 10
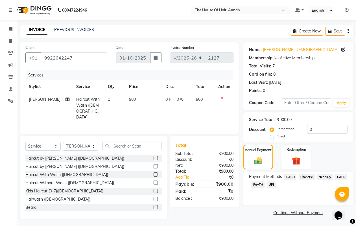
scroll to position [1, 0]
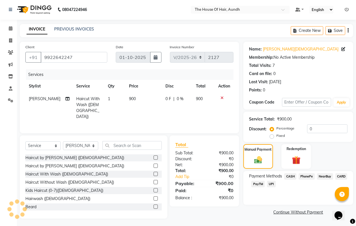
click at [269, 184] on span "UPI" at bounding box center [271, 184] width 9 height 6
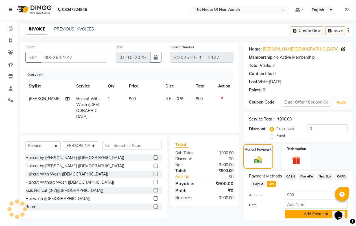
scroll to position [15, 0]
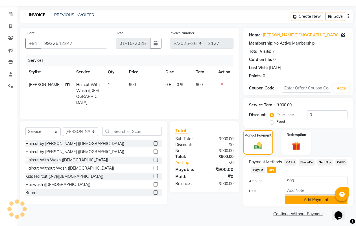
click at [308, 200] on button "Add Payment" at bounding box center [316, 200] width 63 height 9
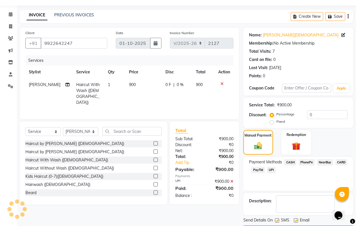
scroll to position [31, 0]
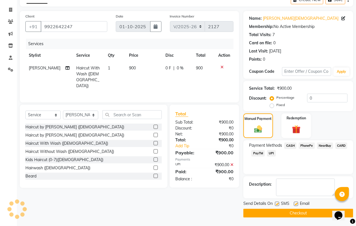
click at [307, 216] on main "INVOICE PREVIOUS INVOICES Create New Save Client [PHONE_NUMBER] Date [DATE] Inv…" at bounding box center [186, 109] width 339 height 233
click at [307, 215] on button "Checkout" at bounding box center [298, 213] width 110 height 9
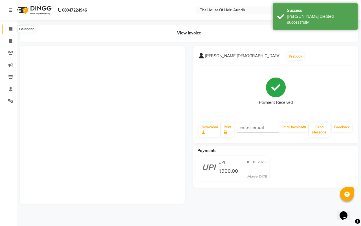
click at [11, 30] on icon at bounding box center [11, 29] width 4 height 4
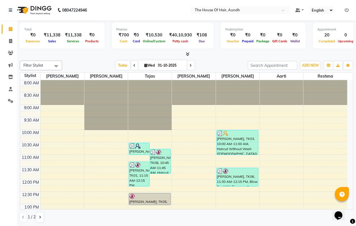
click at [236, 64] on div "[DATE] [DATE]" at bounding box center [155, 65] width 180 height 8
